Goal: Task Accomplishment & Management: Complete application form

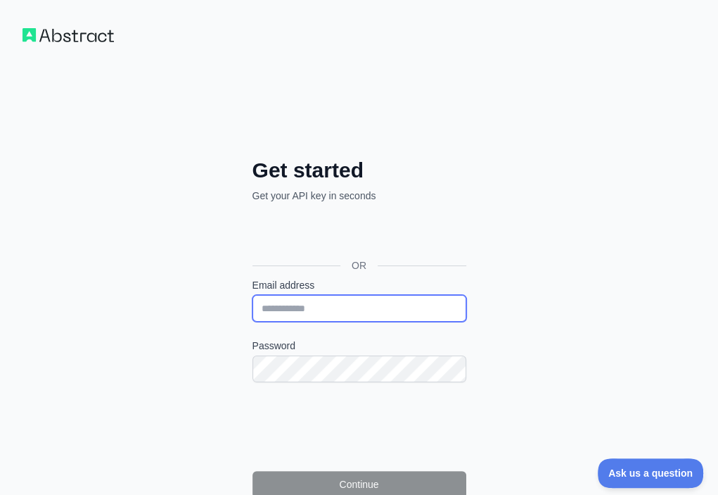
click at [253, 295] on input "Email address" at bounding box center [360, 308] width 214 height 27
paste input "**********"
type input "**********"
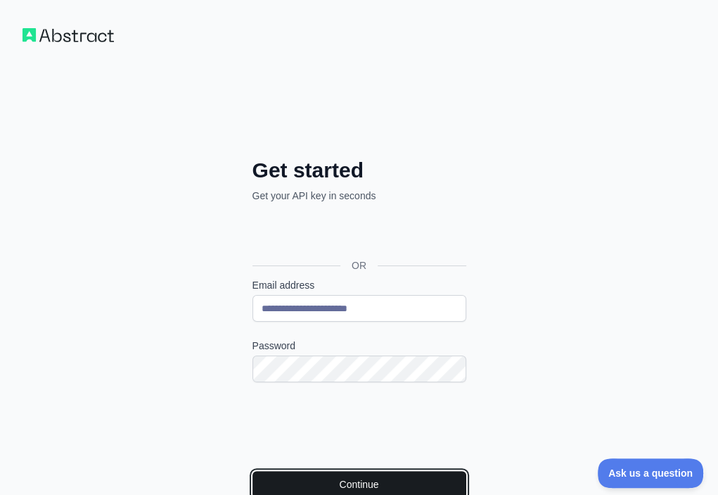
click at [253, 471] on button "Continue" at bounding box center [360, 484] width 214 height 27
